Goal: Answer question/provide support: Share knowledge or assist other users

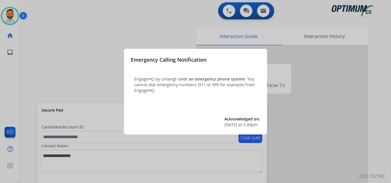
click at [67, 43] on div at bounding box center [195, 91] width 391 height 183
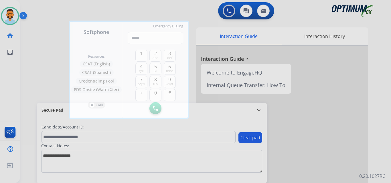
click at [47, 61] on div at bounding box center [195, 91] width 391 height 183
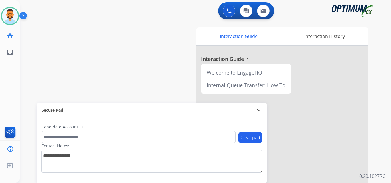
click at [25, 19] on img at bounding box center [24, 16] width 10 height 11
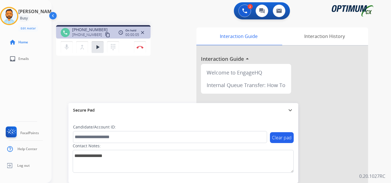
click at [105, 35] on mat-icon "content_copy" at bounding box center [107, 34] width 5 height 5
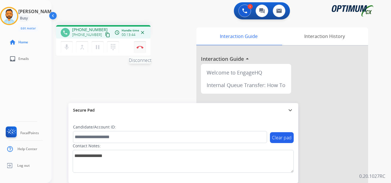
click at [140, 47] on img at bounding box center [139, 47] width 7 height 3
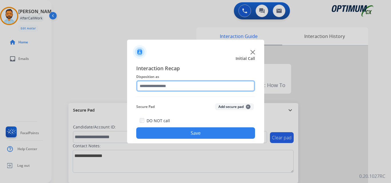
click at [173, 87] on input "text" at bounding box center [195, 85] width 119 height 11
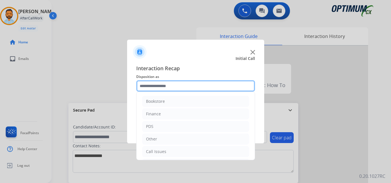
scroll to position [39, 0]
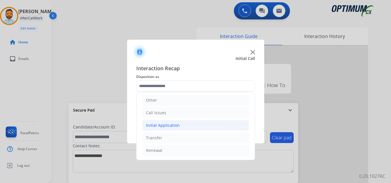
click at [174, 126] on div "Initial Application" at bounding box center [163, 126] width 34 height 6
click at [174, 135] on div "Credential Resend (Initial application)" at bounding box center [193, 138] width 72 height 6
type input "**********"
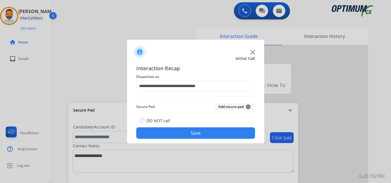
click at [178, 135] on button "Save" at bounding box center [195, 133] width 119 height 11
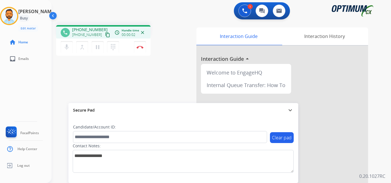
click at [105, 36] on mat-icon "content_copy" at bounding box center [107, 34] width 5 height 5
click at [137, 46] on img at bounding box center [139, 47] width 7 height 3
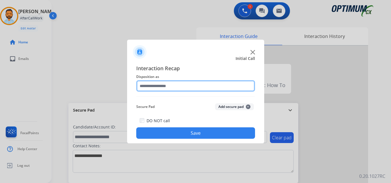
click at [181, 86] on input "text" at bounding box center [195, 85] width 119 height 11
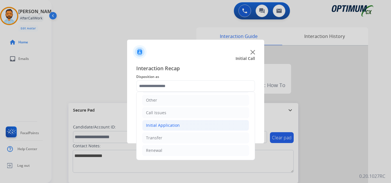
click at [176, 127] on div "Initial Application" at bounding box center [163, 126] width 34 height 6
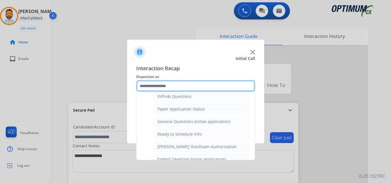
scroll to position [315, 0]
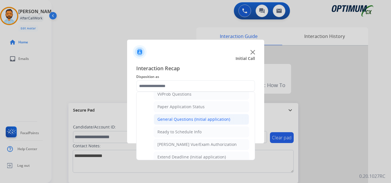
click at [180, 120] on div "General Questions (Initial application)" at bounding box center [193, 120] width 73 height 6
type input "**********"
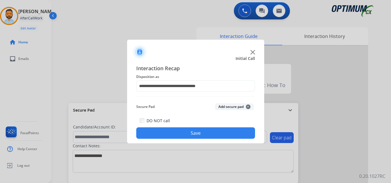
click at [180, 130] on button "Save" at bounding box center [195, 133] width 119 height 11
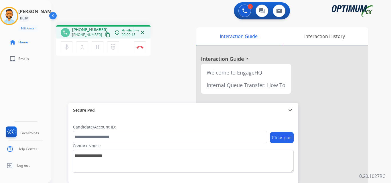
click at [104, 32] on button "content_copy" at bounding box center [107, 34] width 7 height 7
click at [139, 47] on img at bounding box center [139, 47] width 7 height 3
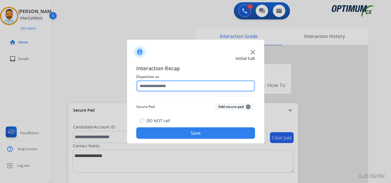
click at [224, 84] on input "text" at bounding box center [195, 85] width 119 height 11
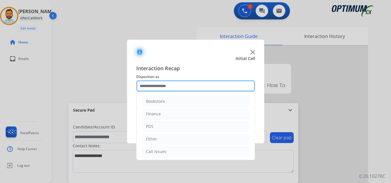
scroll to position [39, 0]
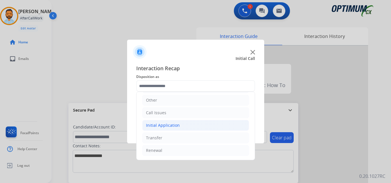
click at [175, 122] on li "Initial Application" at bounding box center [195, 125] width 107 height 11
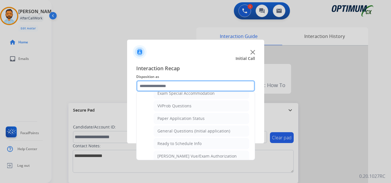
scroll to position [305, 0]
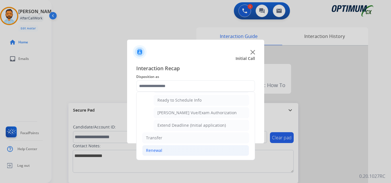
click at [169, 156] on li "Renewal" at bounding box center [195, 150] width 107 height 11
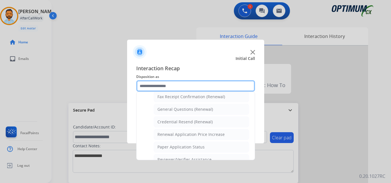
scroll to position [159, 0]
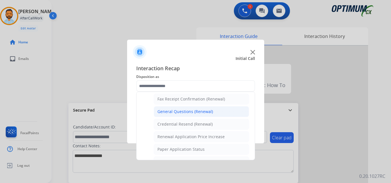
click at [200, 113] on div "General Questions (Renewal)" at bounding box center [184, 112] width 55 height 6
type input "**********"
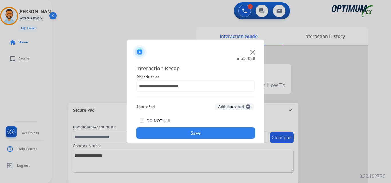
click at [213, 131] on button "Save" at bounding box center [195, 133] width 119 height 11
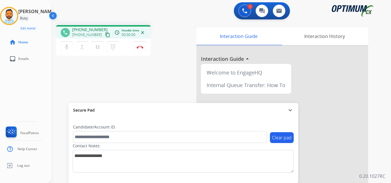
click at [104, 37] on button "content_copy" at bounding box center [107, 34] width 7 height 7
click at [141, 49] on button "Disconnect" at bounding box center [140, 47] width 12 height 12
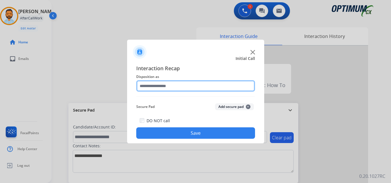
click at [203, 81] on input "text" at bounding box center [195, 85] width 119 height 11
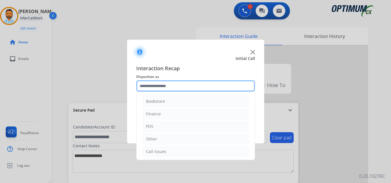
scroll to position [39, 0]
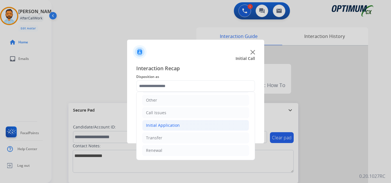
click at [175, 126] on div "Initial Application" at bounding box center [163, 126] width 34 height 6
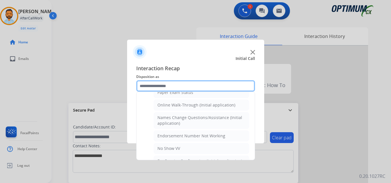
scroll to position [119, 0]
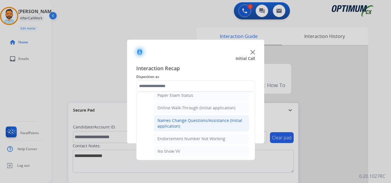
click at [191, 125] on div "Names Change Questions/Assistance (Initial application)" at bounding box center [201, 123] width 88 height 11
type input "**********"
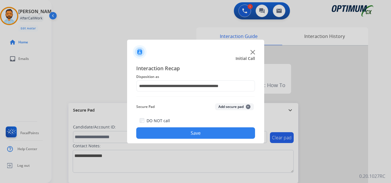
click at [180, 132] on button "Save" at bounding box center [195, 133] width 119 height 11
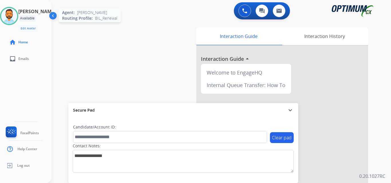
click at [15, 15] on img at bounding box center [9, 16] width 16 height 16
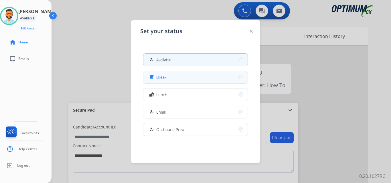
click at [166, 77] on span "Break" at bounding box center [161, 77] width 10 height 6
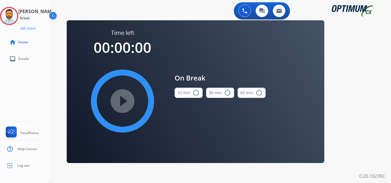
click at [189, 94] on button "10 min radio_button_unchecked" at bounding box center [188, 93] width 28 height 10
click at [126, 99] on mat-icon "play_circle_filled" at bounding box center [122, 101] width 7 height 7
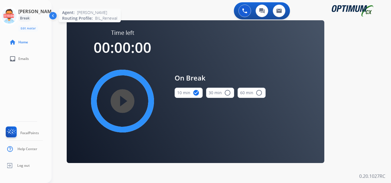
click at [13, 21] on icon at bounding box center [9, 16] width 19 height 19
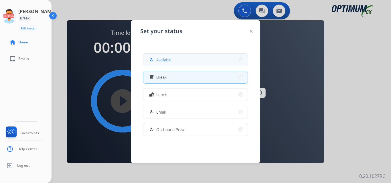
click at [179, 65] on button "how_to_reg Available" at bounding box center [195, 60] width 104 height 12
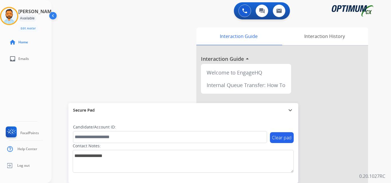
click at [361, 92] on div at bounding box center [282, 152] width 172 height 213
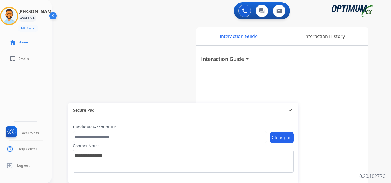
click at [139, 74] on div "swap_horiz Break voice bridge close_fullscreen Connect 3-Way Call merge_type Se…" at bounding box center [214, 140] width 326 height 239
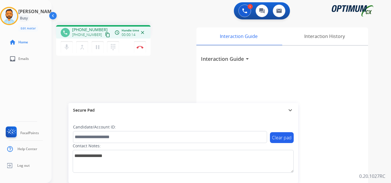
click at [105, 34] on mat-icon "content_copy" at bounding box center [107, 34] width 5 height 5
click at [139, 49] on button "Disconnect" at bounding box center [140, 47] width 12 height 12
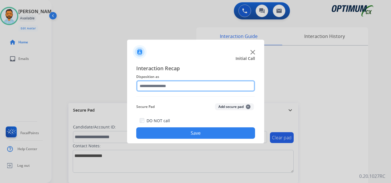
click at [187, 83] on input "text" at bounding box center [195, 85] width 119 height 11
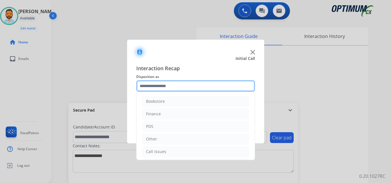
scroll to position [39, 0]
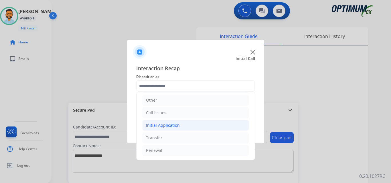
click at [174, 126] on div "Initial Application" at bounding box center [163, 126] width 34 height 6
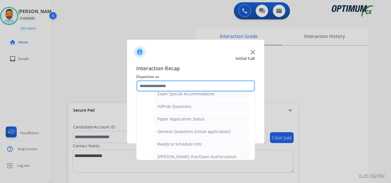
scroll to position [303, 0]
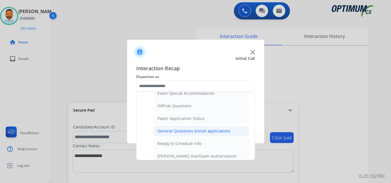
click at [193, 132] on div "General Questions (Initial application)" at bounding box center [193, 131] width 73 height 6
type input "**********"
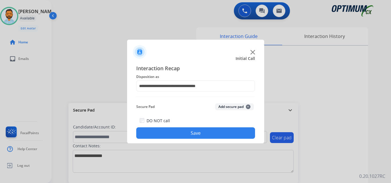
click at [209, 134] on button "Save" at bounding box center [195, 133] width 119 height 11
